Goal: Information Seeking & Learning: Find contact information

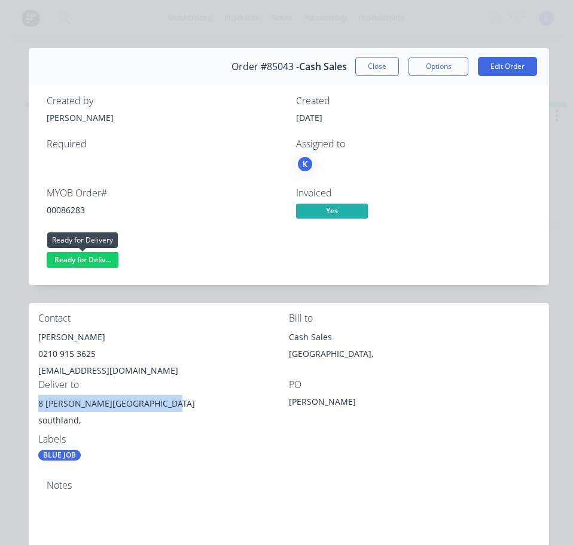
click at [88, 260] on span "Ready for Deliv..." at bounding box center [83, 259] width 72 height 15
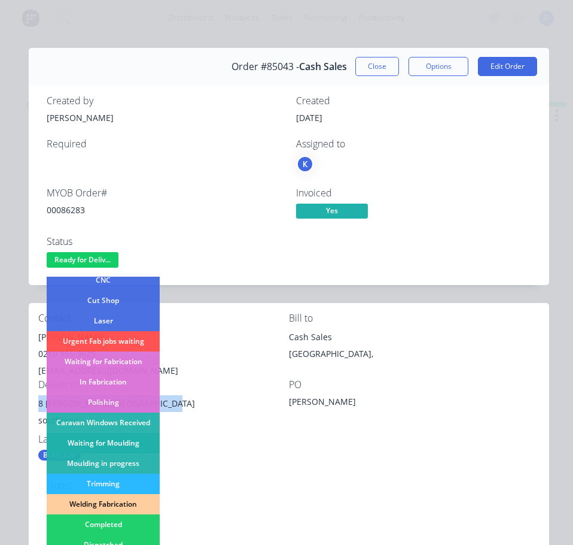
scroll to position [180, 0]
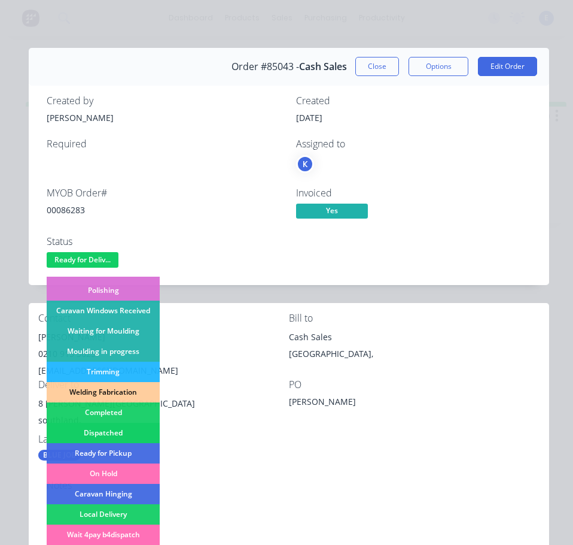
click at [115, 433] on div "Dispatched" at bounding box center [103, 432] width 113 height 20
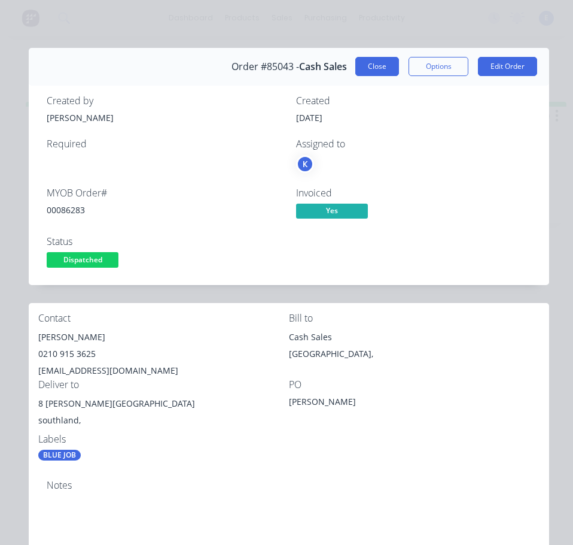
click at [369, 73] on button "Close" at bounding box center [377, 66] width 44 height 19
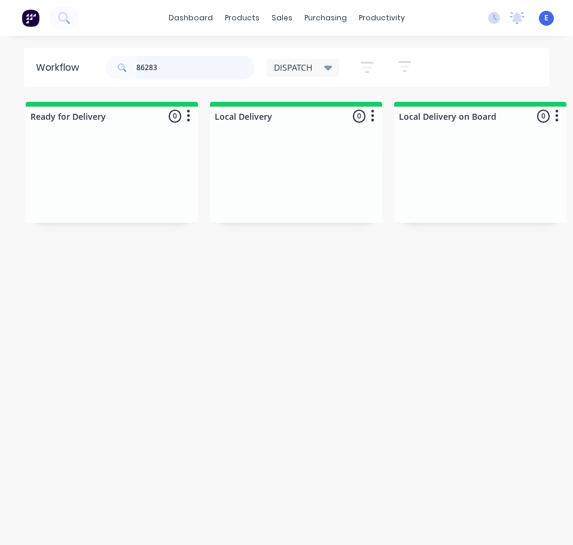
click at [170, 62] on input "86283" at bounding box center [195, 68] width 118 height 24
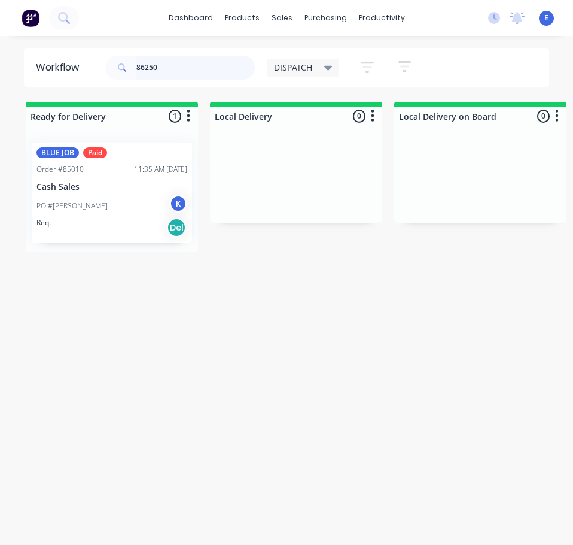
type input "86250"
click at [92, 220] on div "Req. Del" at bounding box center [112, 227] width 151 height 20
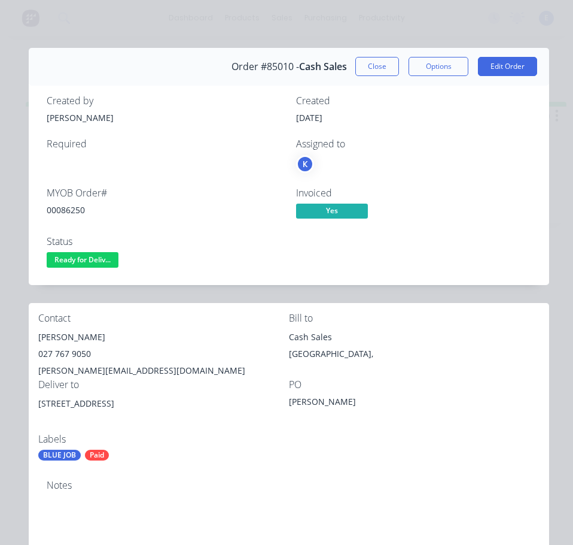
click at [78, 211] on div "00086250" at bounding box center [164, 209] width 235 height 13
click at [78, 210] on div "00086250" at bounding box center [164, 209] width 235 height 13
copy div "00086250"
click at [65, 339] on div "[PERSON_NAME]" at bounding box center [163, 337] width 251 height 17
click at [65, 338] on div "[PERSON_NAME]" at bounding box center [163, 337] width 251 height 17
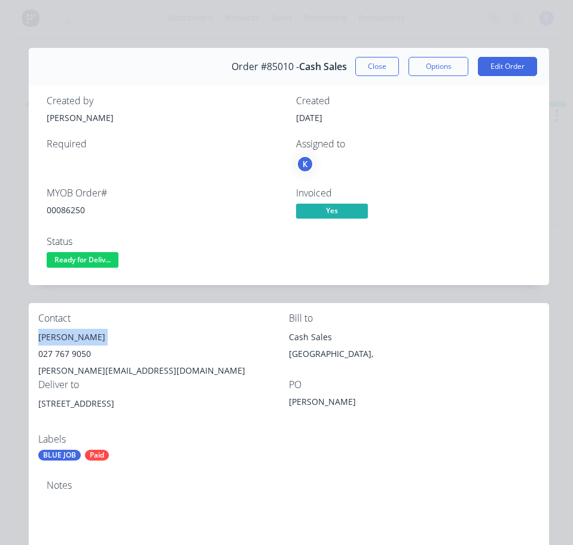
click at [65, 338] on div "[PERSON_NAME]" at bounding box center [163, 337] width 251 height 17
copy div "[PERSON_NAME]"
click at [59, 349] on div "027 767 9050" at bounding box center [163, 353] width 251 height 17
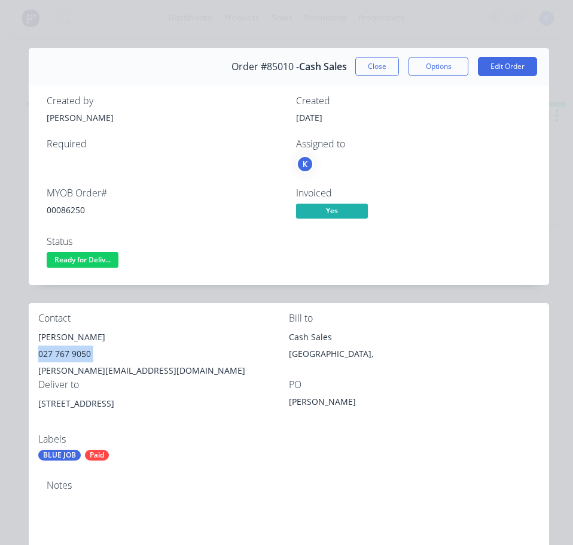
copy div "027 767 9050"
click at [84, 367] on div "[PERSON_NAME][EMAIL_ADDRESS][DOMAIN_NAME]" at bounding box center [163, 370] width 251 height 17
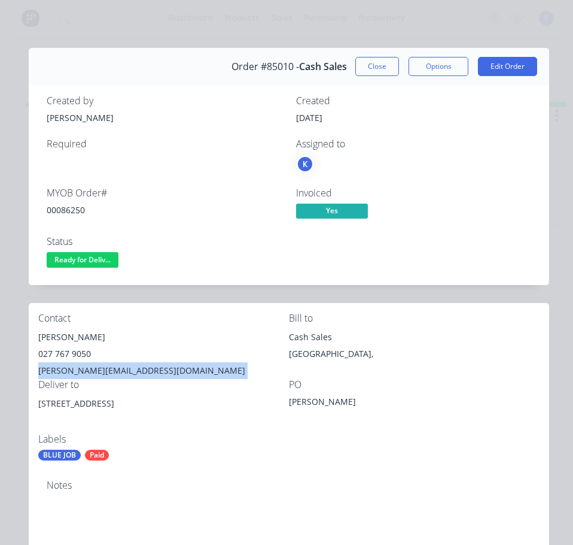
click at [84, 367] on div "[PERSON_NAME][EMAIL_ADDRESS][DOMAIN_NAME]" at bounding box center [163, 370] width 251 height 17
copy div "[PERSON_NAME][EMAIL_ADDRESS][DOMAIN_NAME]"
drag, startPoint x: 118, startPoint y: 400, endPoint x: 36, endPoint y: 416, distance: 84.0
click at [36, 416] on div "Contact [PERSON_NAME] [PHONE_NUMBER] [PERSON_NAME][EMAIL_ADDRESS][DOMAIN_NAME] …" at bounding box center [289, 387] width 521 height 168
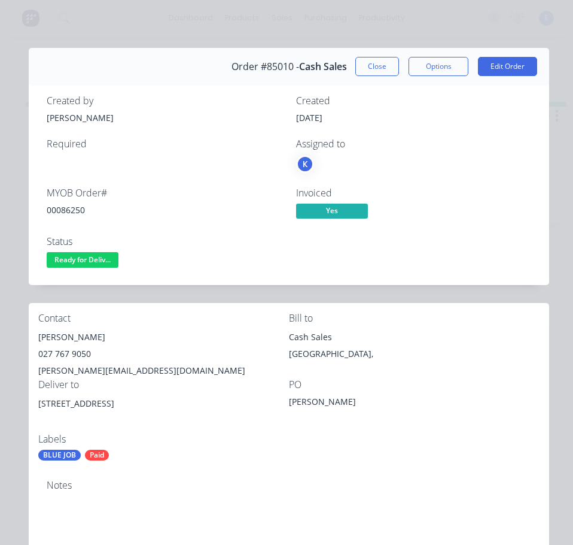
drag, startPoint x: 83, startPoint y: 384, endPoint x: 66, endPoint y: 406, distance: 28.2
click at [31, 425] on div "Contact [PERSON_NAME] [PHONE_NUMBER] [PERSON_NAME][EMAIL_ADDRESS][DOMAIN_NAME] …" at bounding box center [289, 387] width 521 height 168
copy div "[STREET_ADDRESS]"
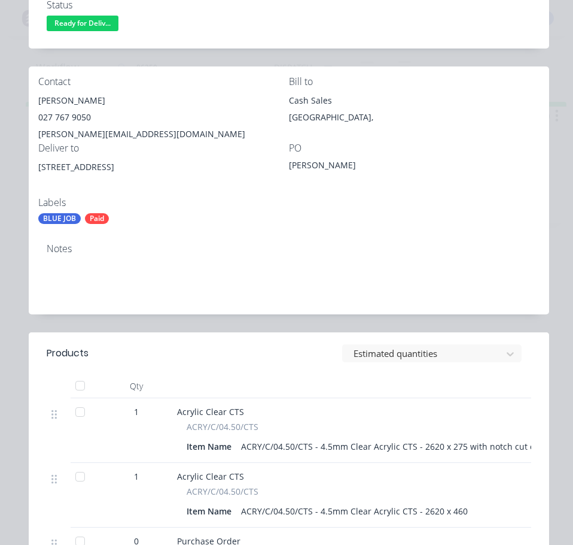
scroll to position [120, 0]
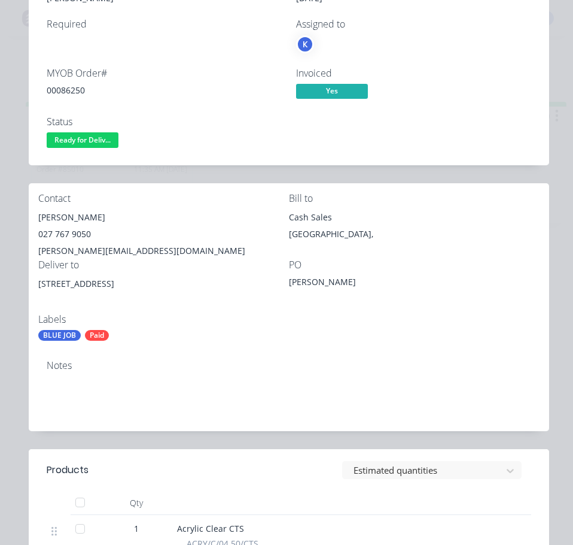
click at [476, 267] on div "PO" at bounding box center [414, 264] width 251 height 11
